Goal: Task Accomplishment & Management: Use online tool/utility

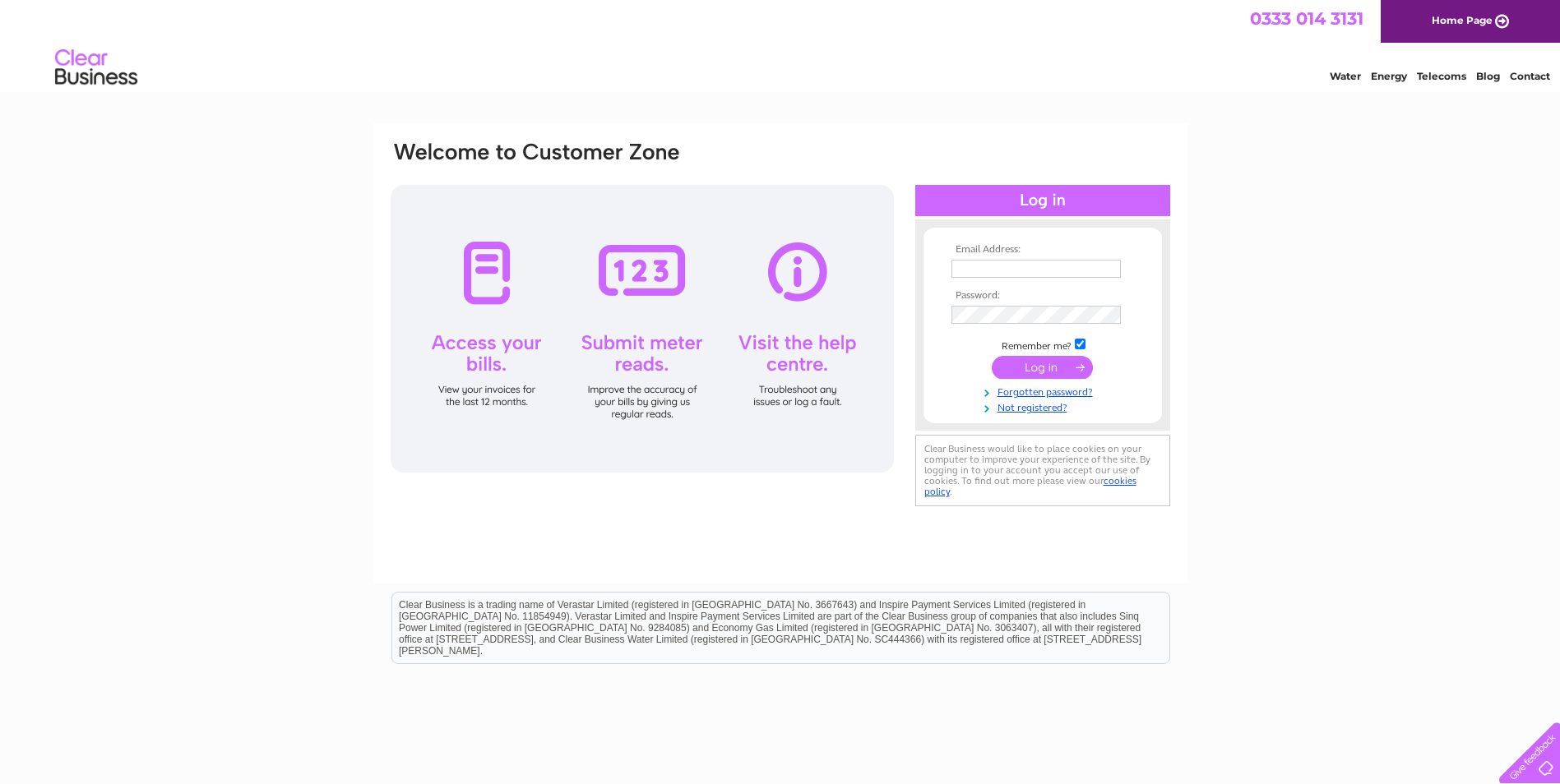
type input "[EMAIL_ADDRESS][DOMAIN_NAME]"
click at [1038, 376] on input "submit" at bounding box center [1042, 367] width 101 height 23
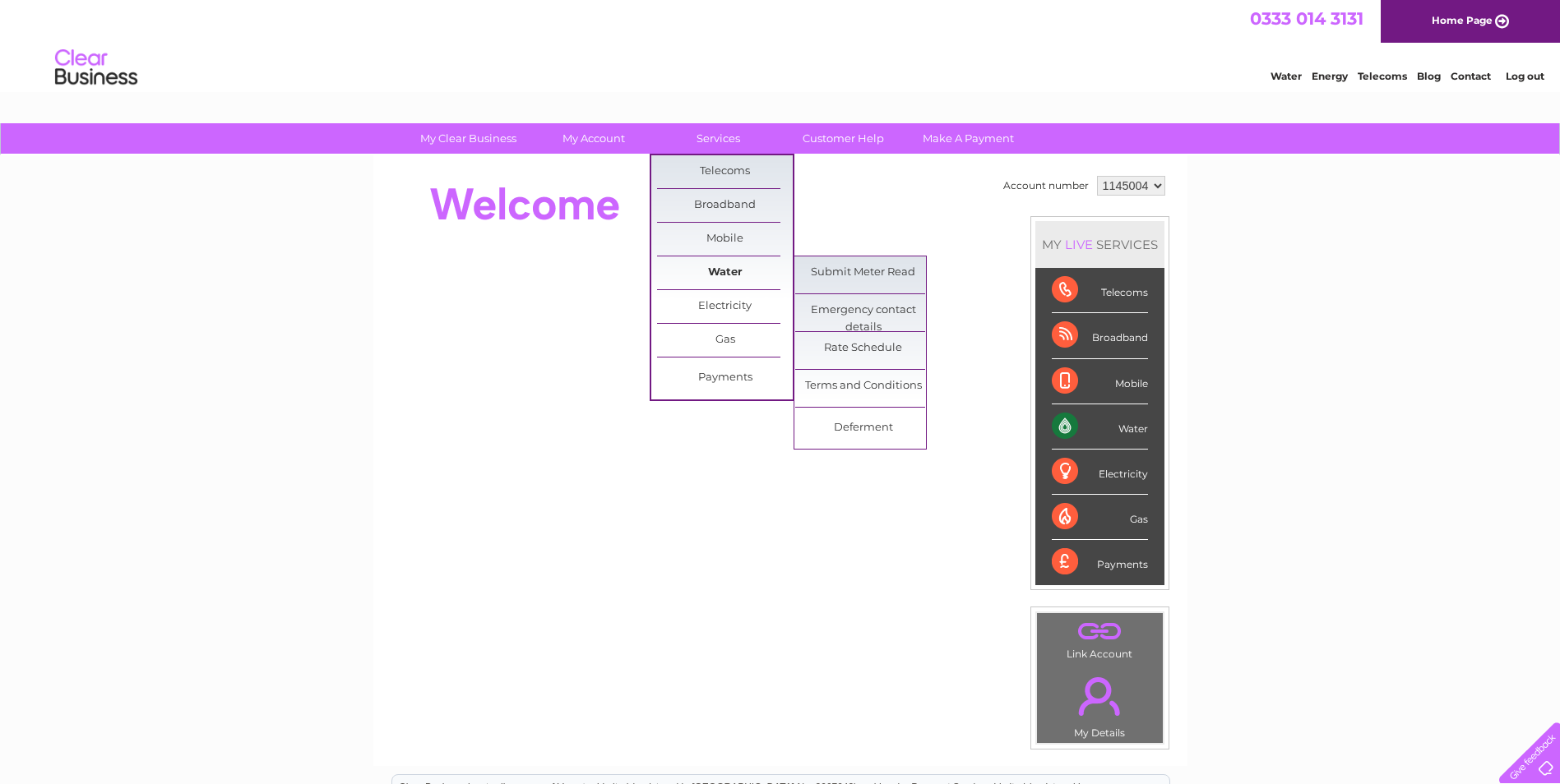
click at [732, 268] on link "Water" at bounding box center [724, 272] width 136 height 32
click at [872, 275] on link "Submit Meter Read" at bounding box center [862, 272] width 136 height 32
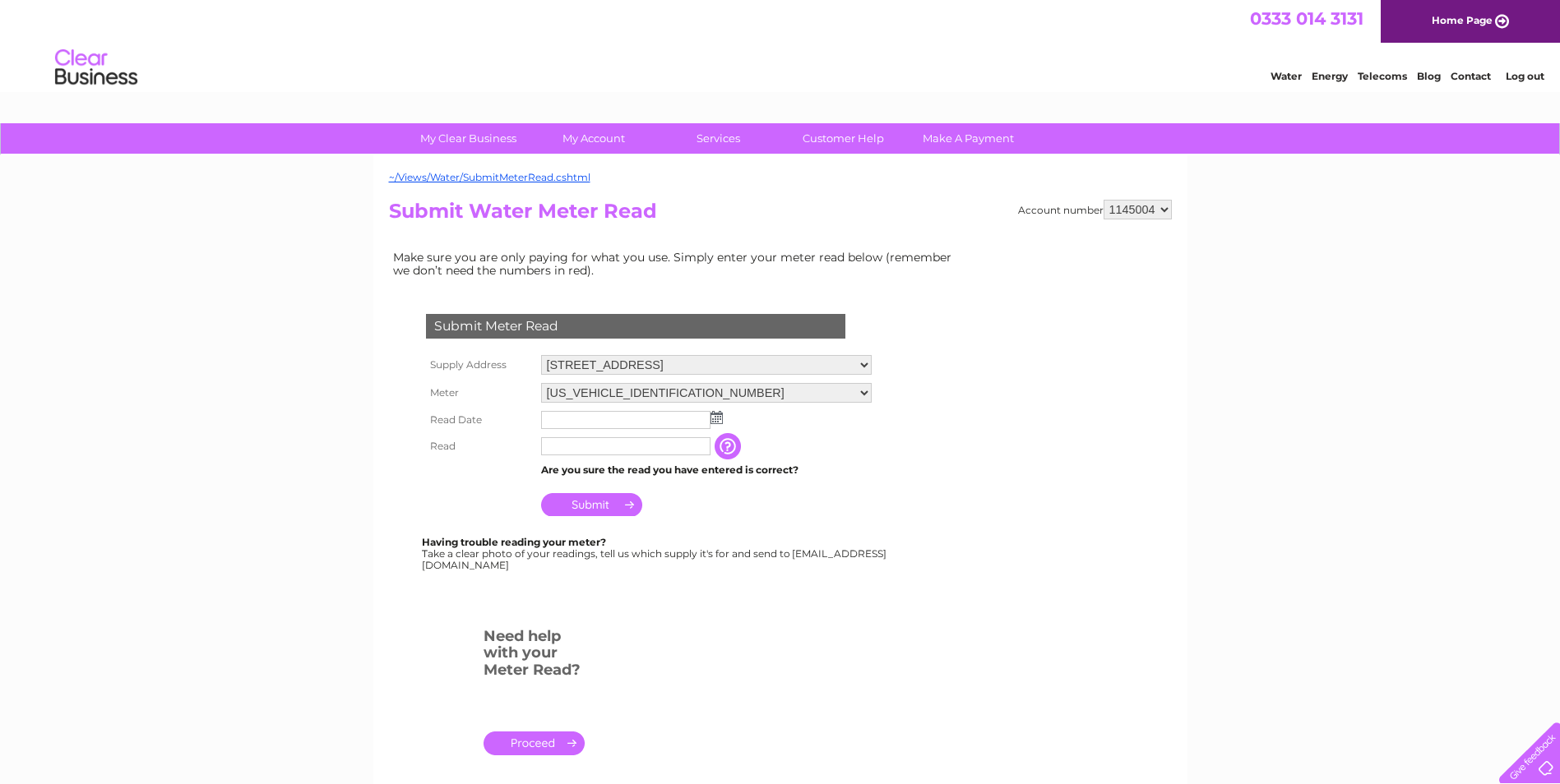
click at [856, 507] on td "Submit" at bounding box center [706, 500] width 338 height 39
click at [638, 422] on input "text" at bounding box center [625, 420] width 169 height 18
click at [720, 422] on img at bounding box center [716, 417] width 12 height 13
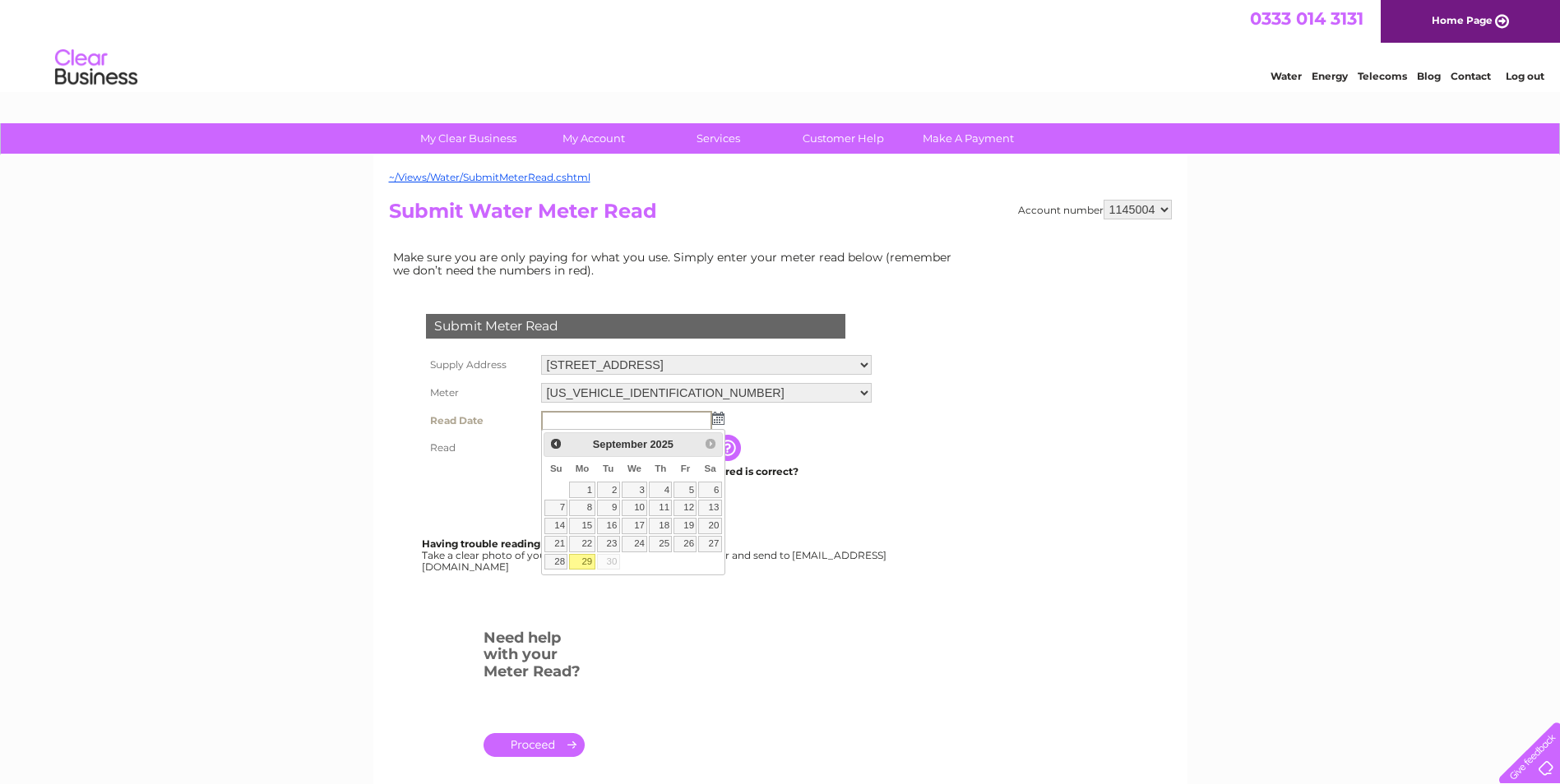
click at [582, 561] on link "29" at bounding box center [582, 562] width 26 height 17
type input "2025/09/29"
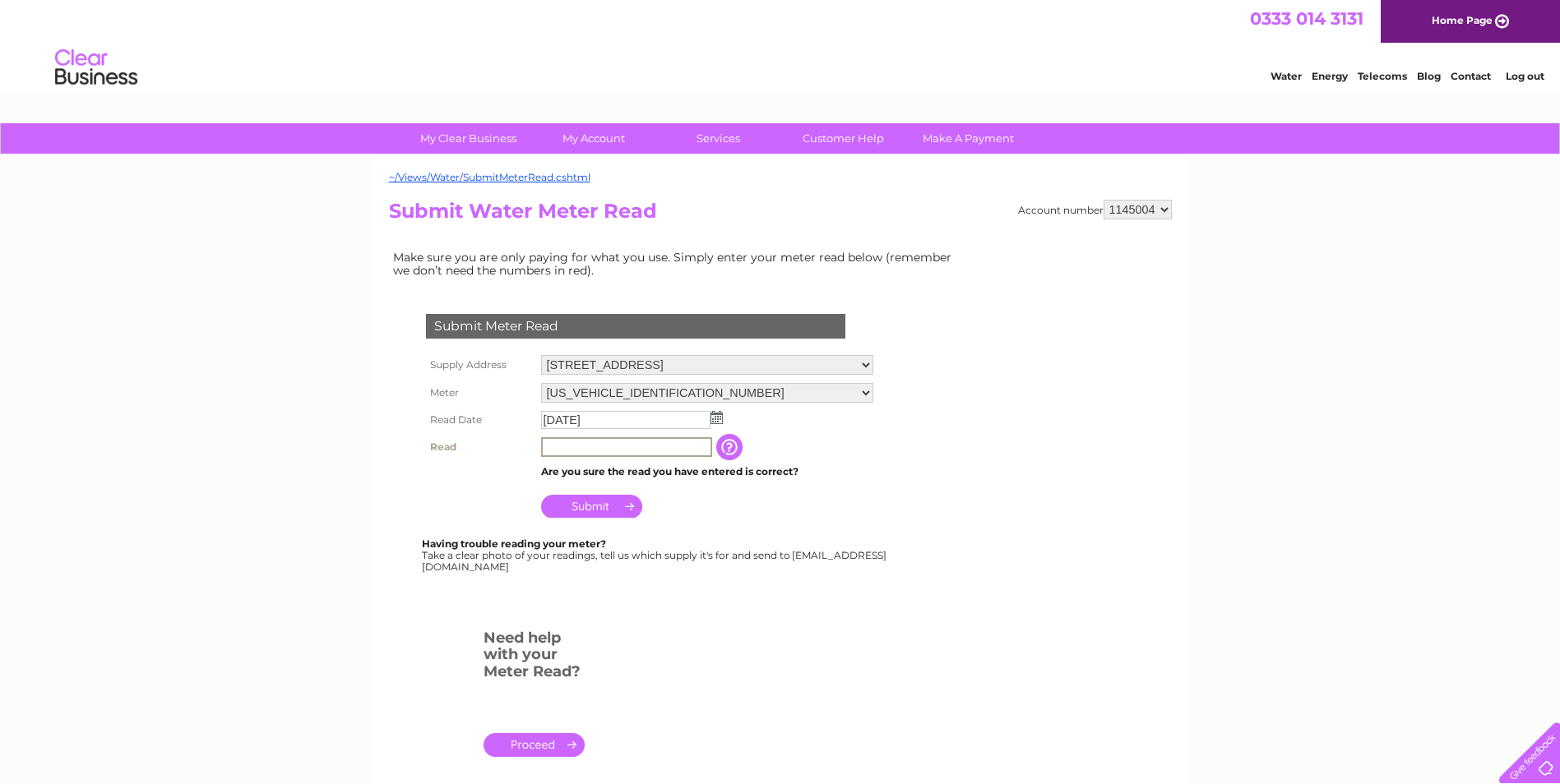
click at [585, 444] on input "text" at bounding box center [626, 447] width 171 height 20
type input "00415"
click at [727, 460] on tbody "Supply Address 11 Whitehall Crescent, Dundee, DD1 4AR Meter 06ELSTER20T167645 R…" at bounding box center [648, 435] width 454 height 169
click at [729, 448] on input "button" at bounding box center [729, 447] width 30 height 27
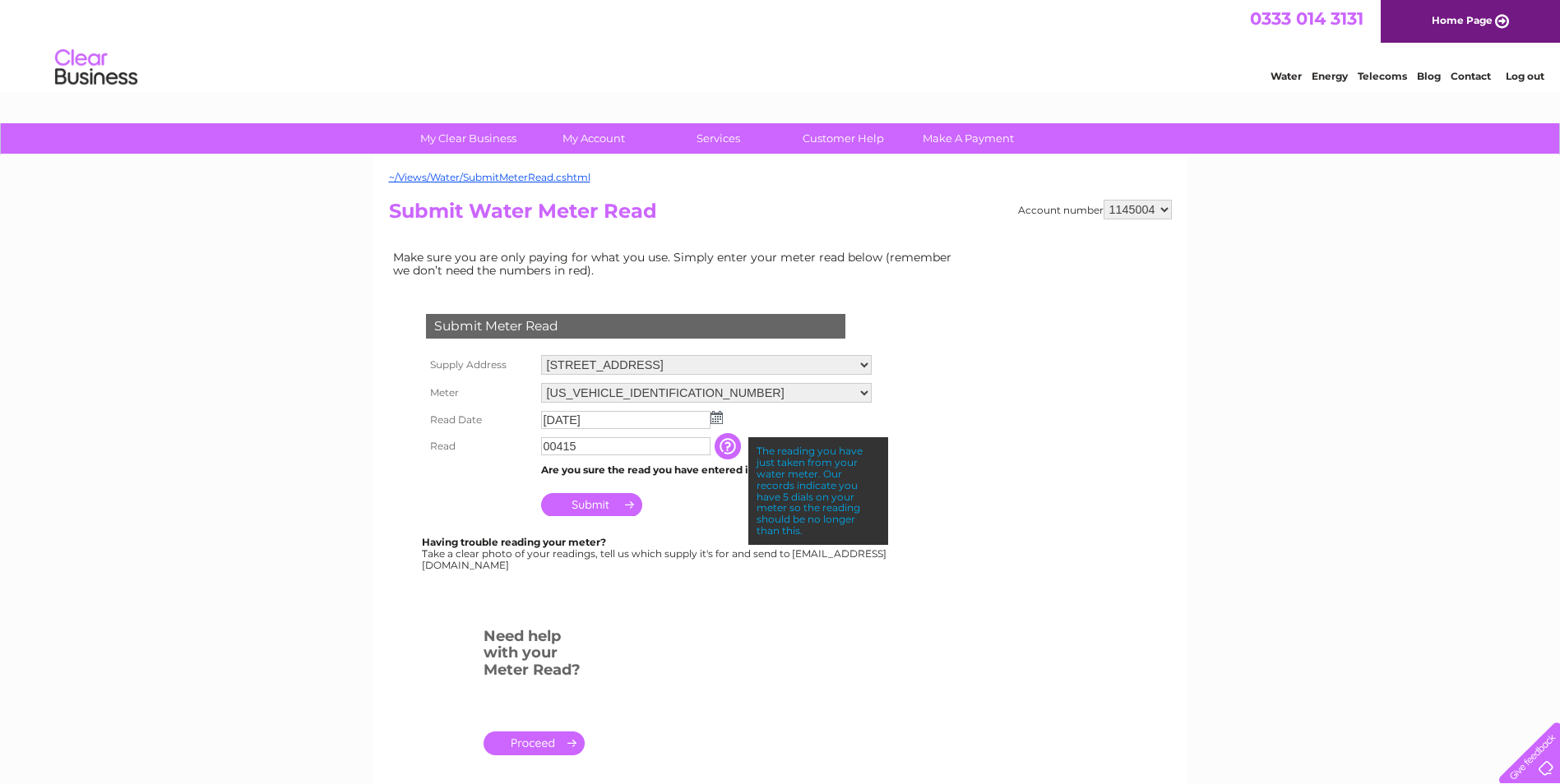
click at [600, 510] on input "Submit" at bounding box center [591, 505] width 101 height 23
